Goal: Check status

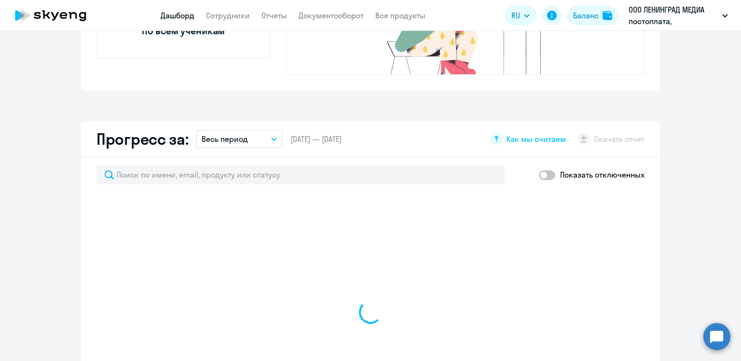
select select "30"
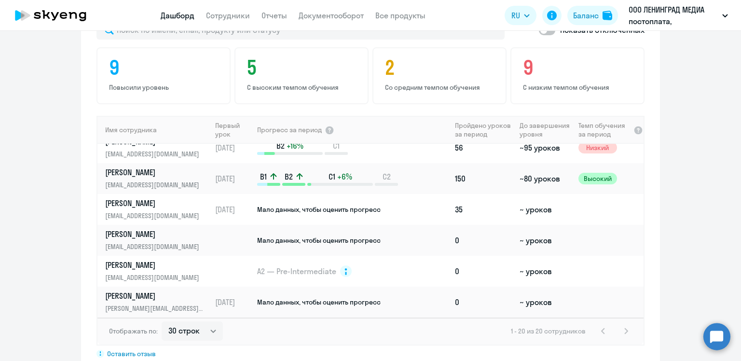
scroll to position [482, 0]
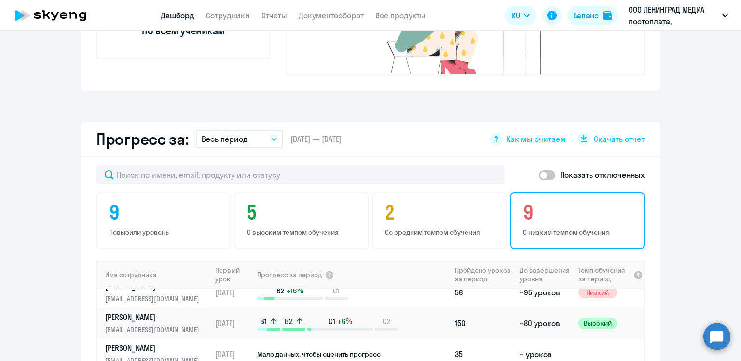
click at [565, 203] on h4 "9" at bounding box center [579, 212] width 112 height 23
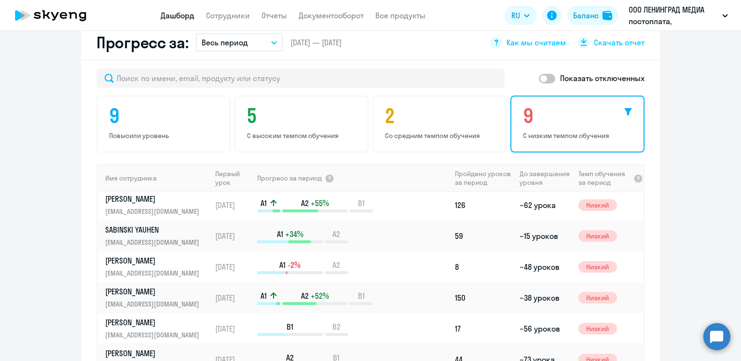
scroll to position [0, 0]
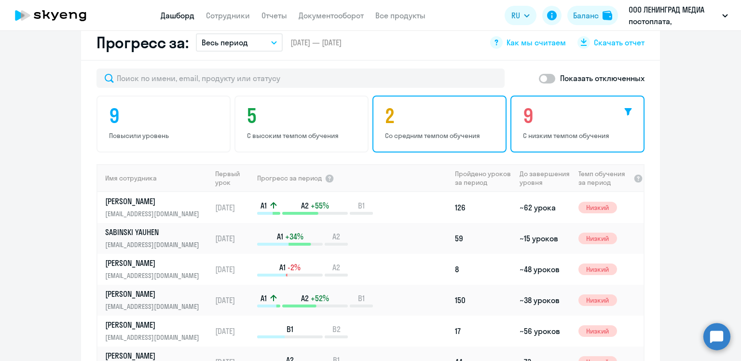
click at [407, 131] on p "Со средним темпом обучения" at bounding box center [441, 135] width 112 height 9
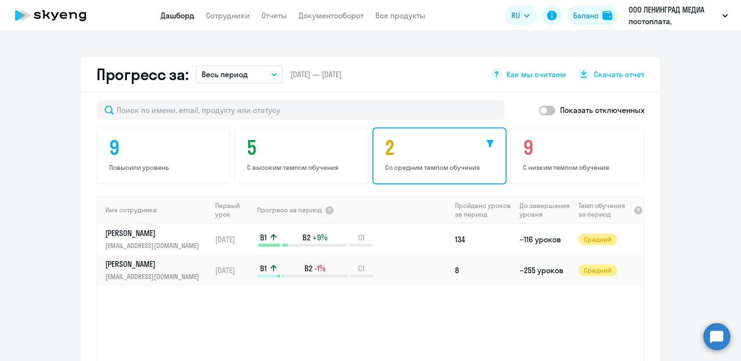
scroll to position [530, 0]
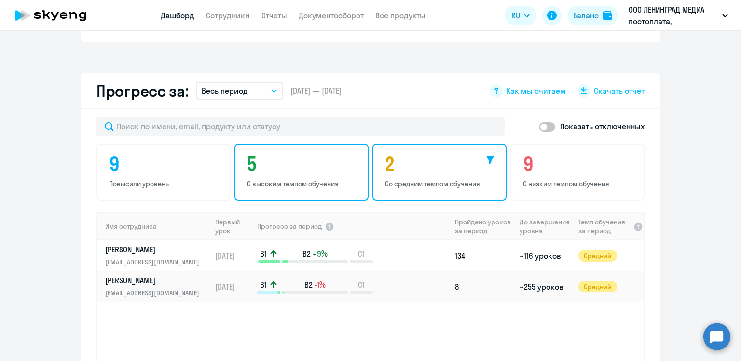
click at [263, 152] on h4 "5" at bounding box center [303, 163] width 112 height 23
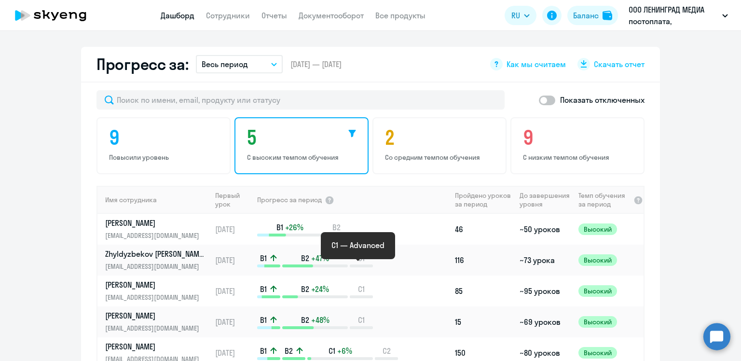
scroll to position [579, 0]
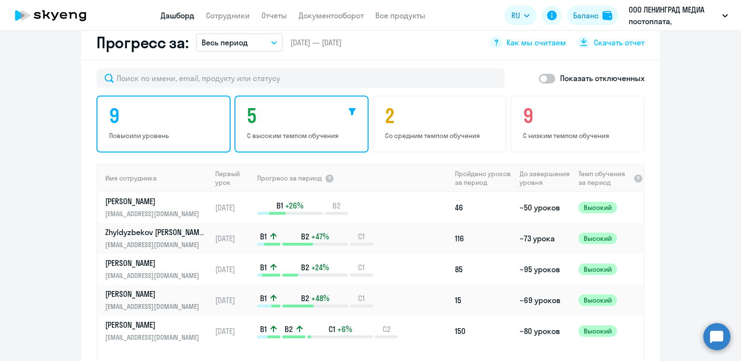
click at [162, 125] on div "9 Повысили уровень" at bounding box center [163, 123] width 134 height 57
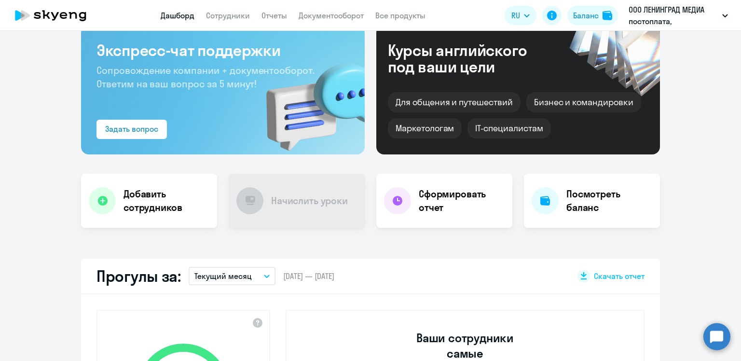
scroll to position [0, 0]
